Goal: Information Seeking & Learning: Learn about a topic

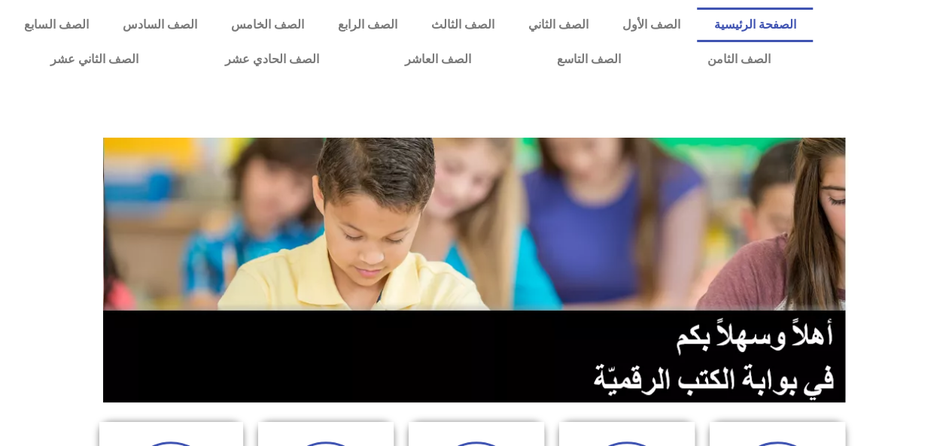
scroll to position [390, 0]
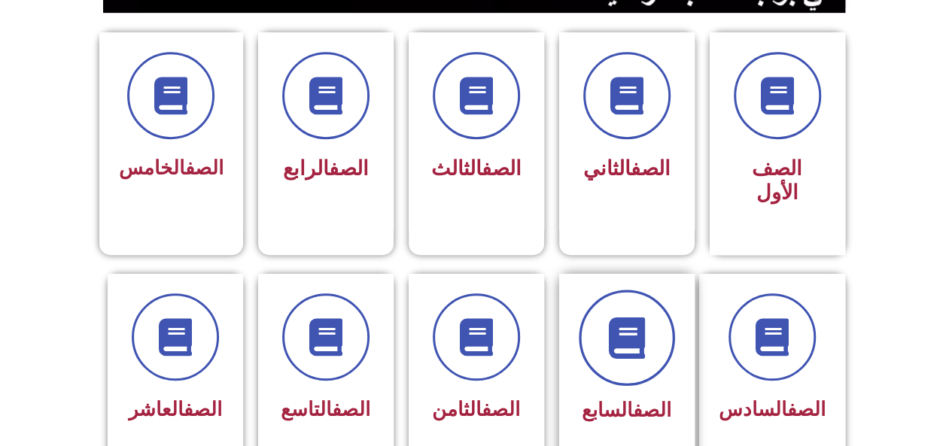
click at [620, 330] on icon at bounding box center [626, 337] width 41 height 41
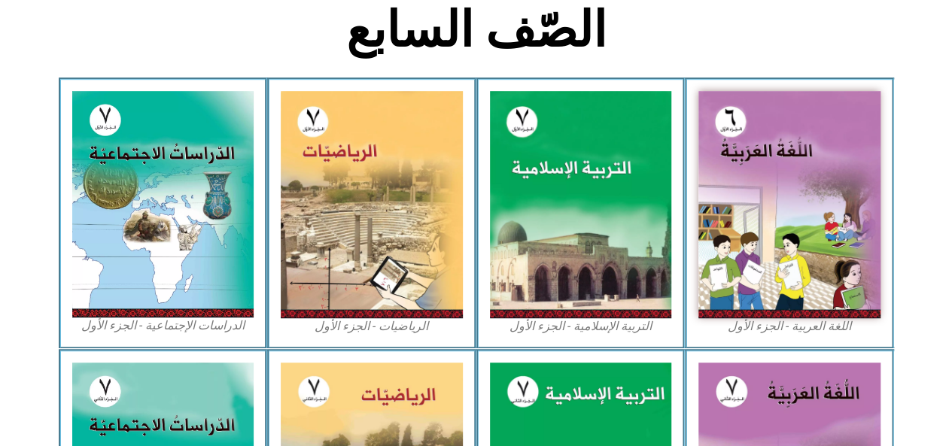
scroll to position [896, 0]
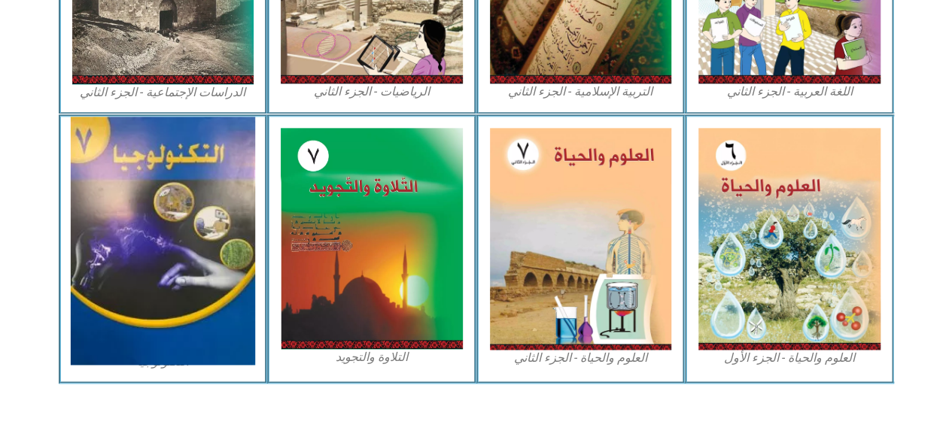
click at [198, 232] on img at bounding box center [163, 241] width 184 height 248
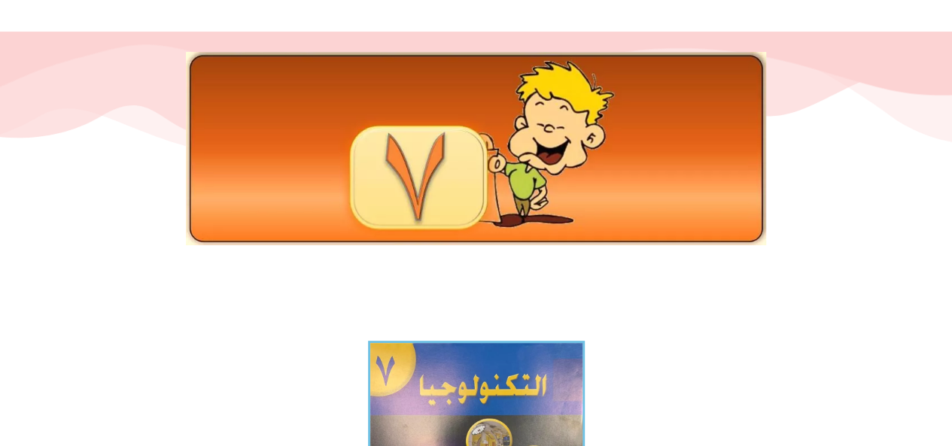
scroll to position [390, 0]
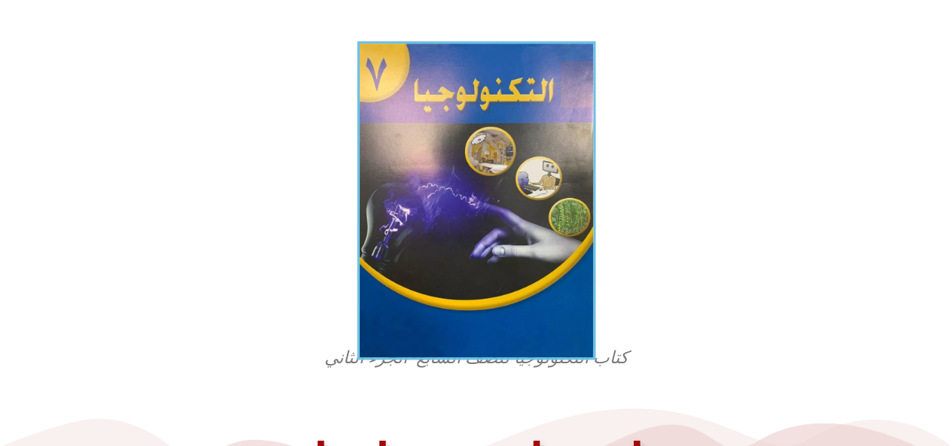
click at [436, 284] on img at bounding box center [476, 200] width 239 height 319
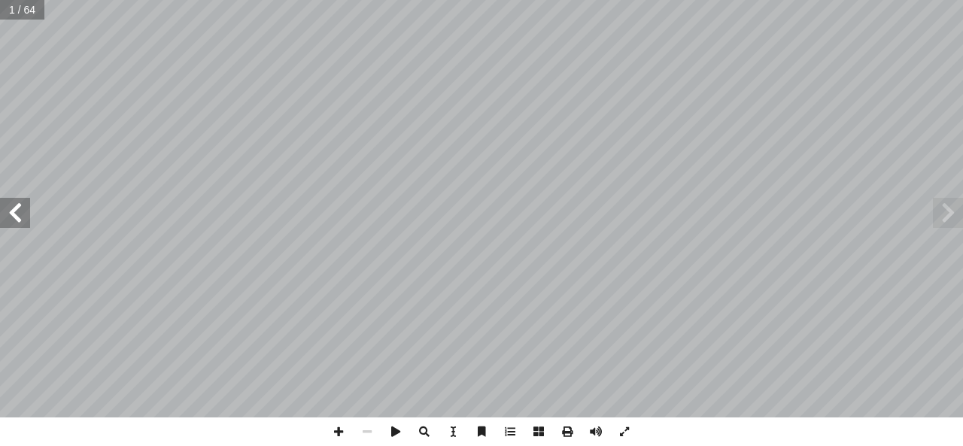
click at [12, 210] on span at bounding box center [15, 213] width 30 height 30
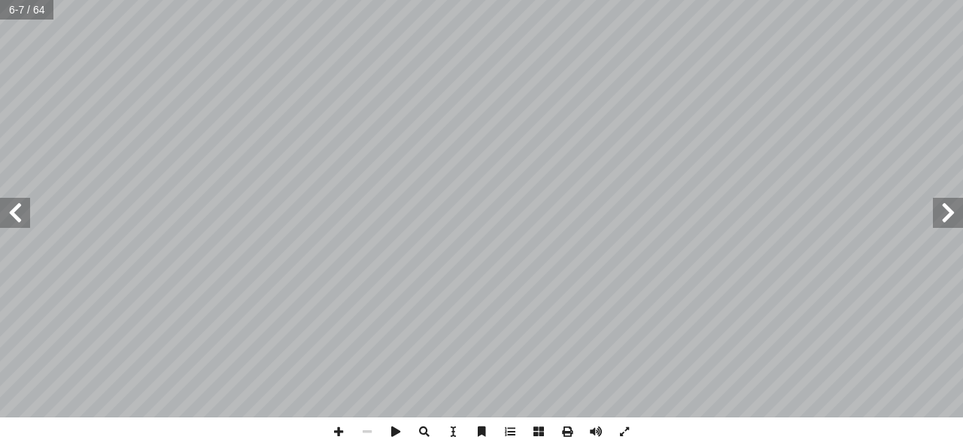
click at [12, 210] on span at bounding box center [15, 213] width 30 height 30
click at [11, 209] on span at bounding box center [15, 213] width 30 height 30
click at [338, 433] on span at bounding box center [338, 432] width 29 height 29
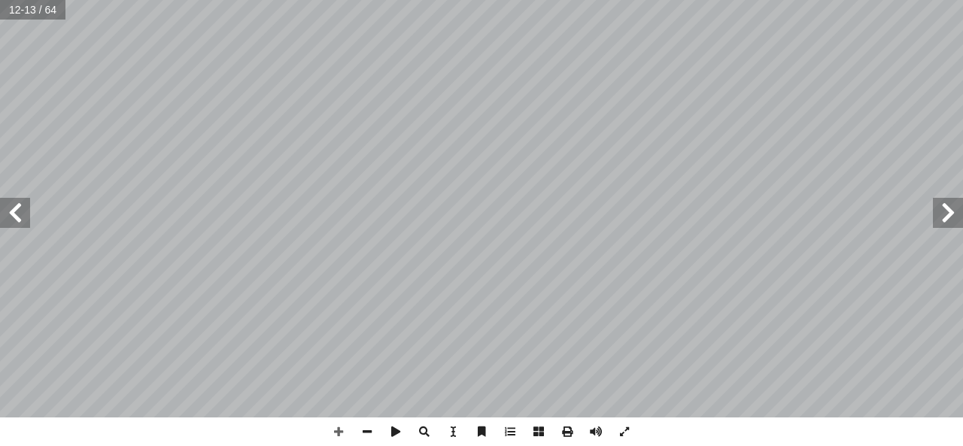
click at [15, 210] on span at bounding box center [15, 213] width 30 height 30
click at [18, 218] on span at bounding box center [15, 213] width 30 height 30
